Goal: Task Accomplishment & Management: Use online tool/utility

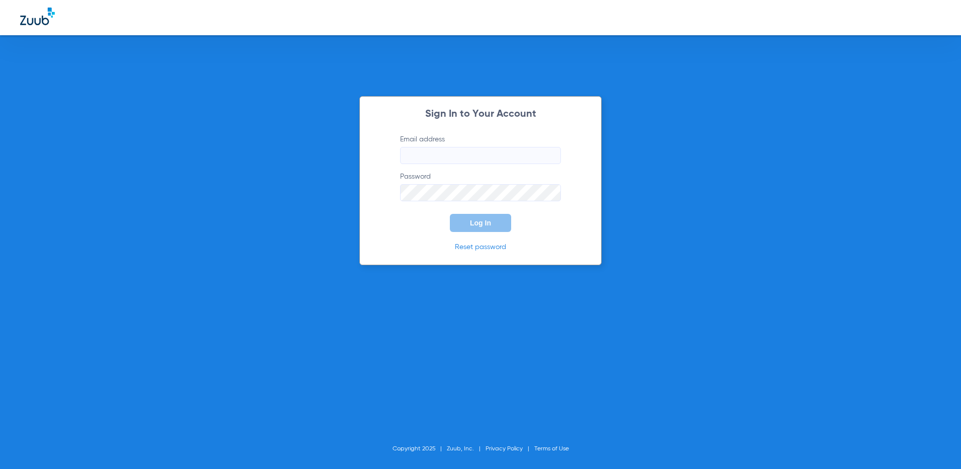
type input "[EMAIL_ADDRESS][DOMAIN_NAME]"
click at [558, 218] on form "Email address [EMAIL_ADDRESS][DOMAIN_NAME] Password Log In" at bounding box center [480, 183] width 191 height 98
click at [504, 217] on button "Log In" at bounding box center [480, 223] width 61 height 18
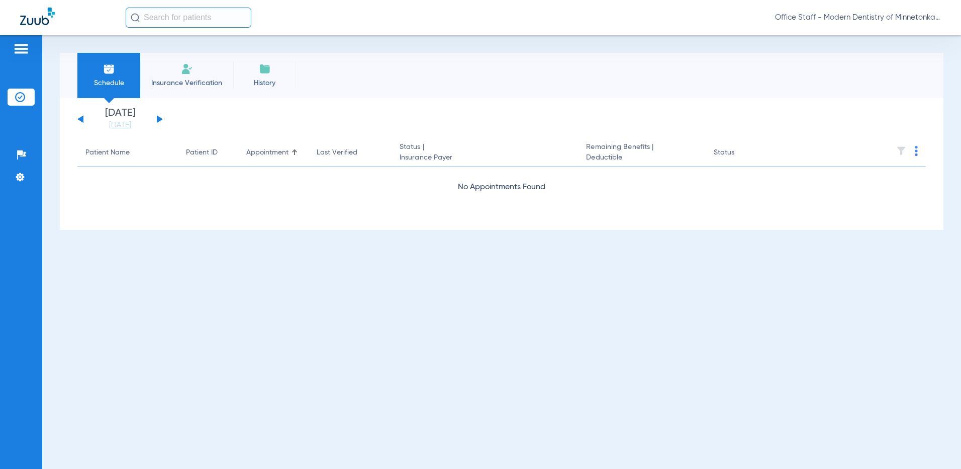
click at [218, 84] on span "Insurance Verification" at bounding box center [187, 83] width 78 height 10
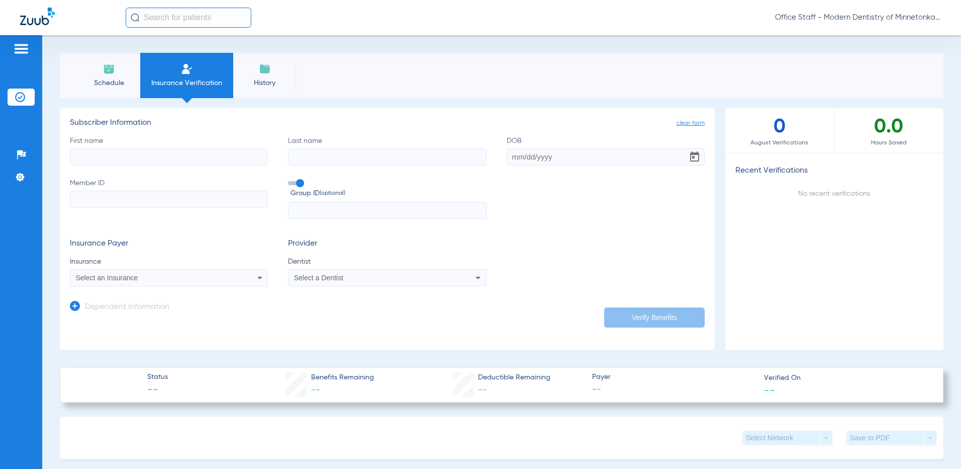
click at [115, 72] on img at bounding box center [109, 69] width 12 height 12
